Goal: Task Accomplishment & Management: Manage account settings

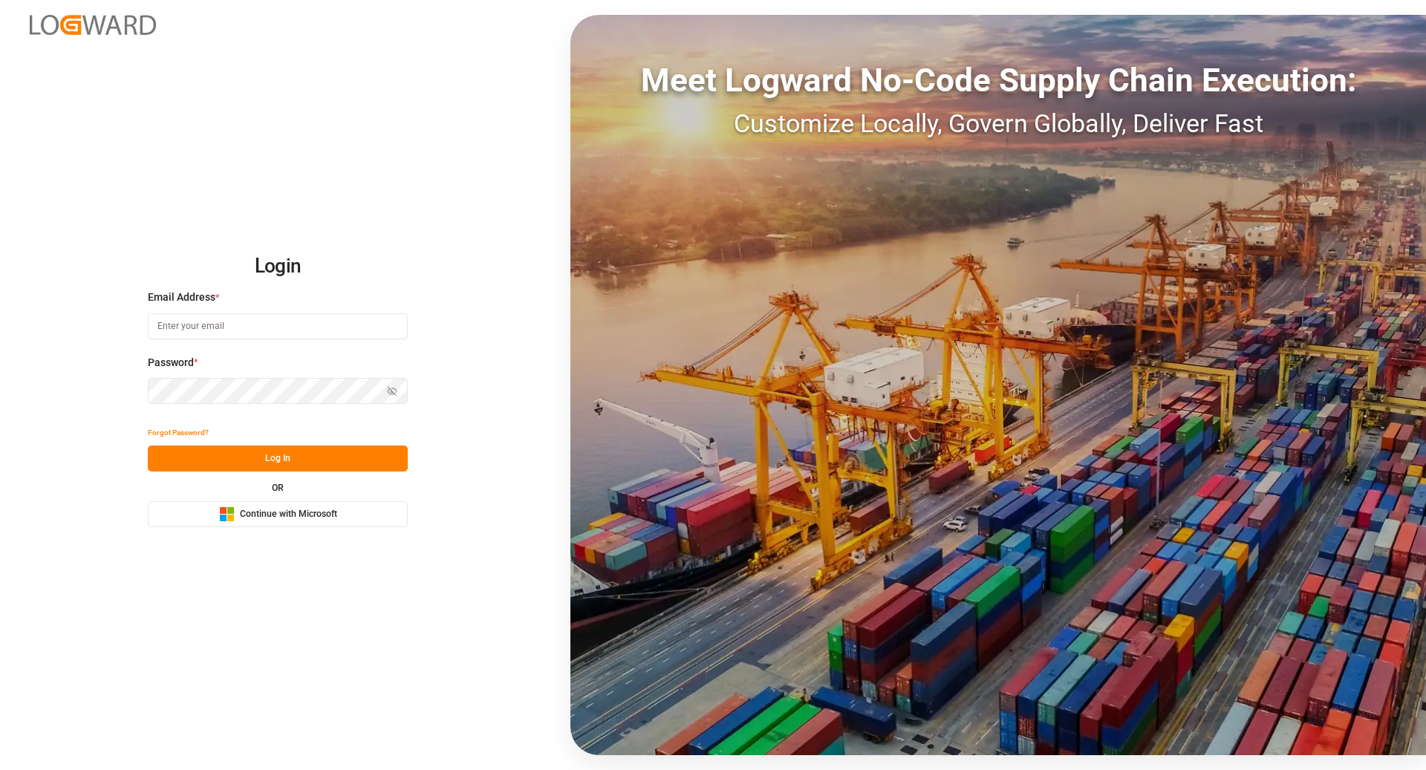
click at [293, 517] on span "Continue with Microsoft" at bounding box center [288, 514] width 97 height 13
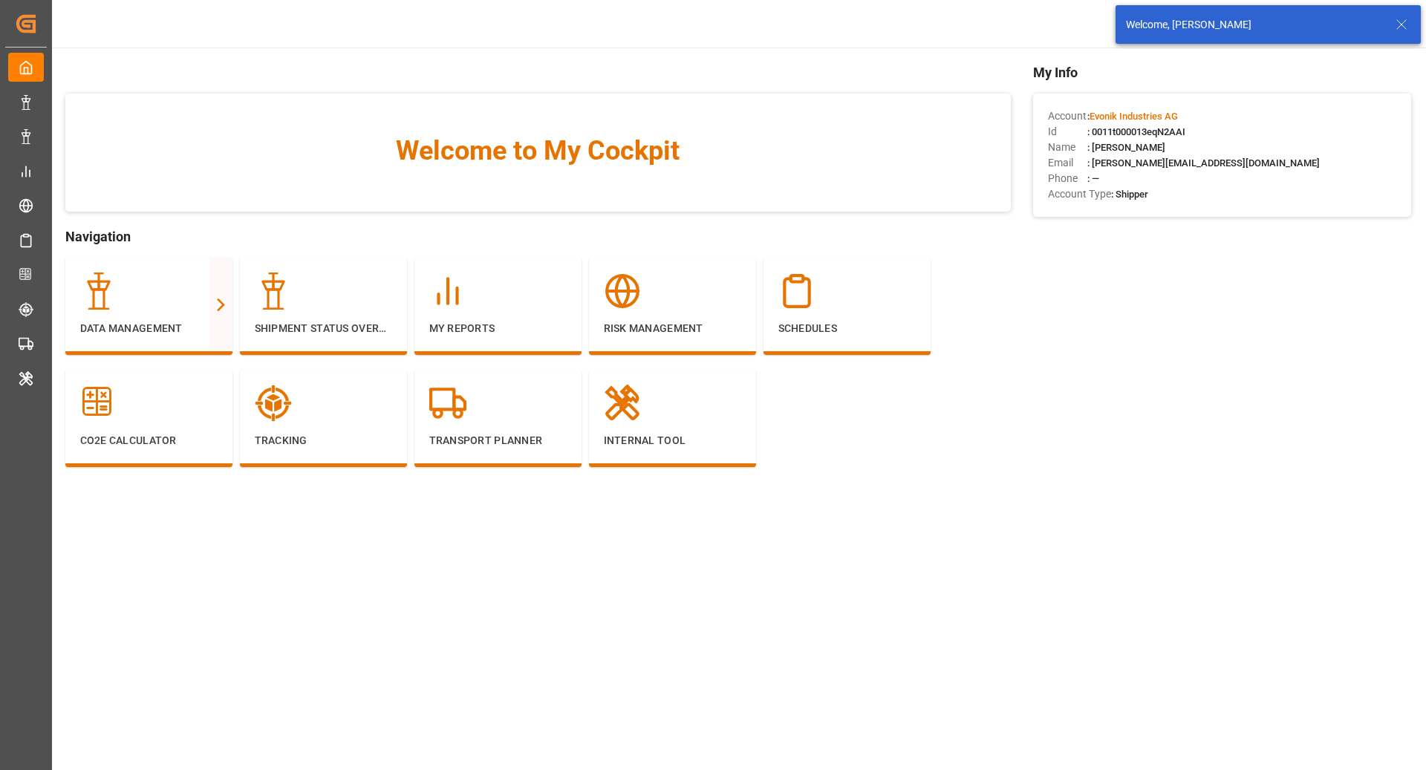
click at [1403, 25] on icon at bounding box center [1402, 25] width 18 height 18
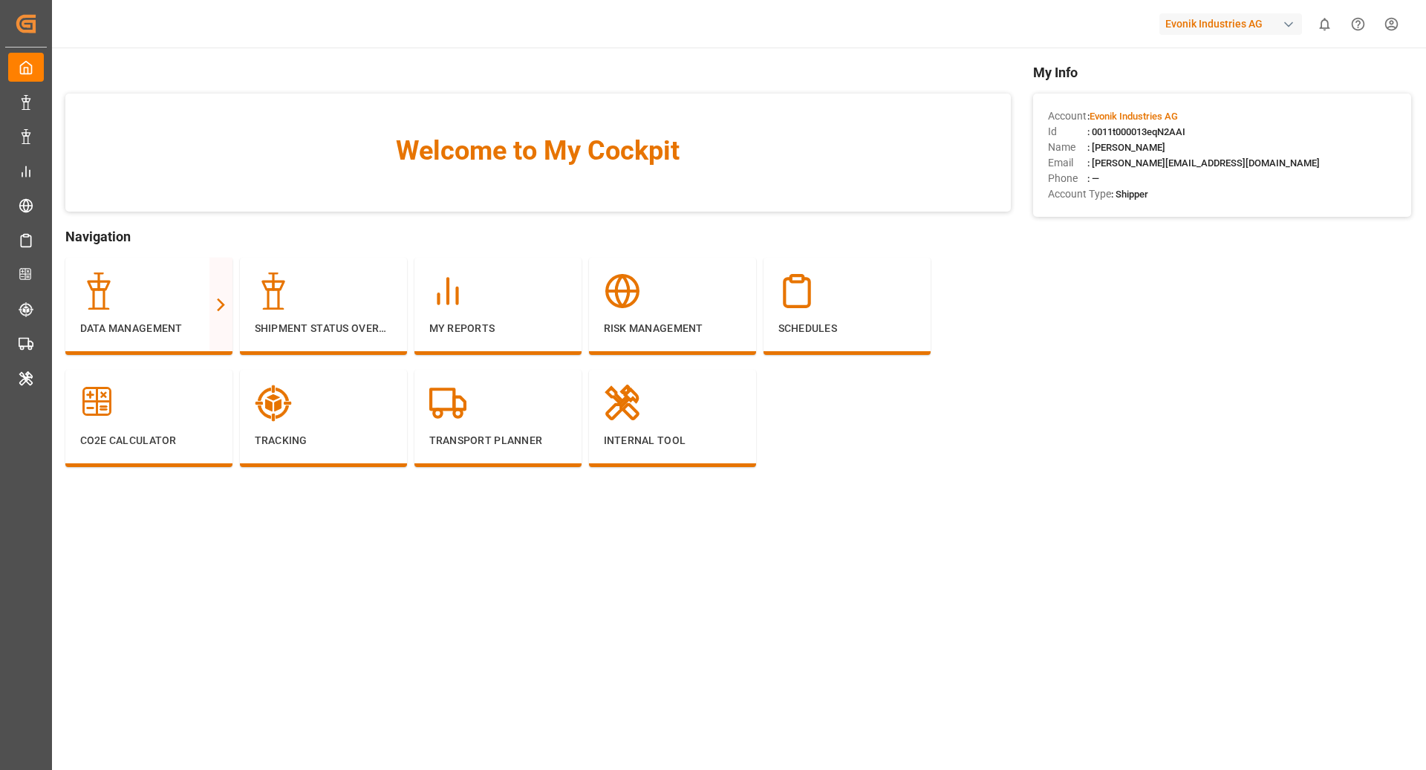
click at [1235, 30] on div "Evonik Industries AG" at bounding box center [1231, 24] width 143 height 22
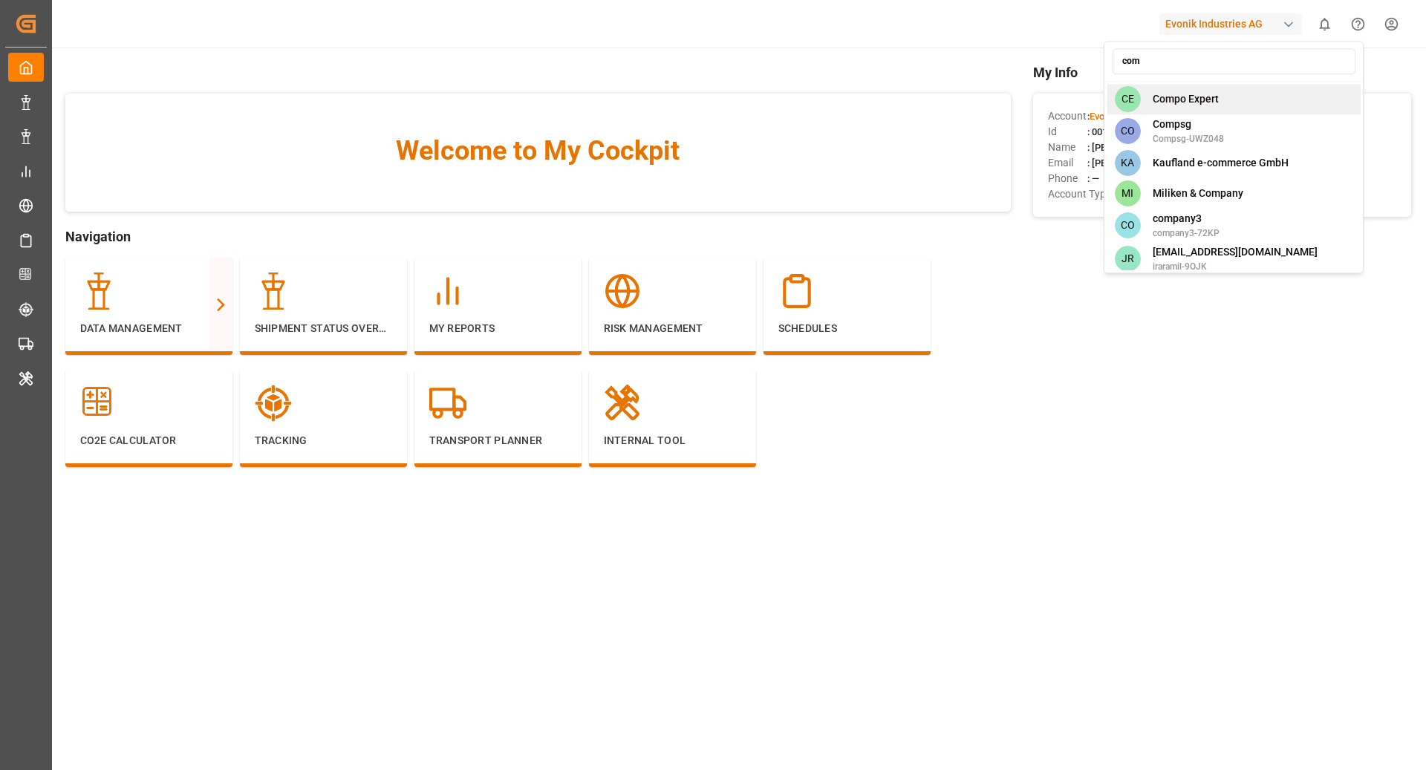
type input "com"
click at [1224, 100] on div "[PERSON_NAME] Expert" at bounding box center [1234, 99] width 253 height 30
